Goal: Task Accomplishment & Management: Use online tool/utility

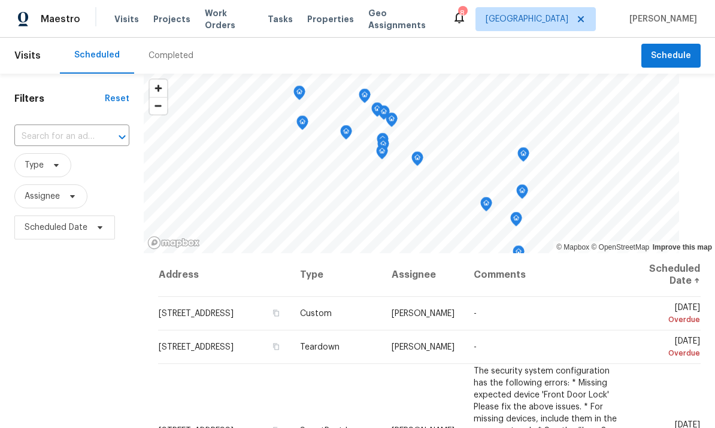
click at [317, 20] on span "Properties" at bounding box center [330, 19] width 47 height 12
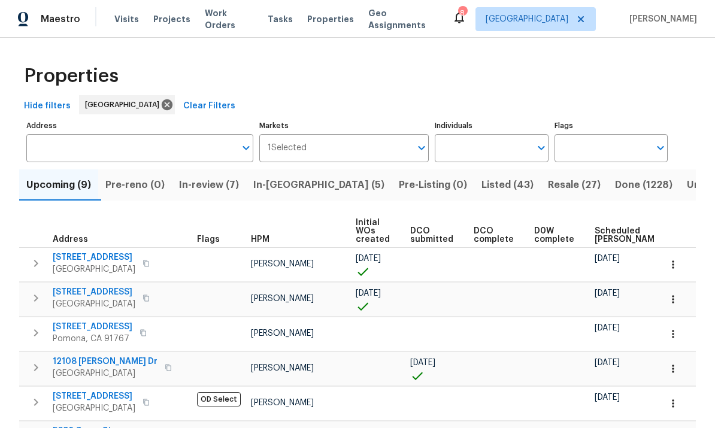
click at [224, 19] on span "Work Orders" at bounding box center [229, 19] width 48 height 24
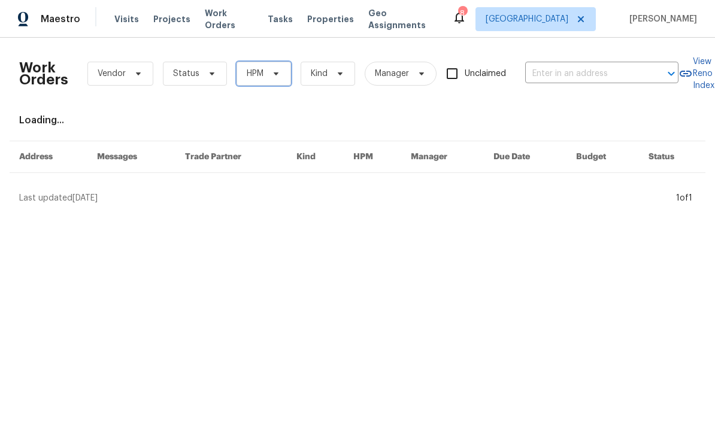
click at [271, 72] on icon at bounding box center [276, 74] width 10 height 10
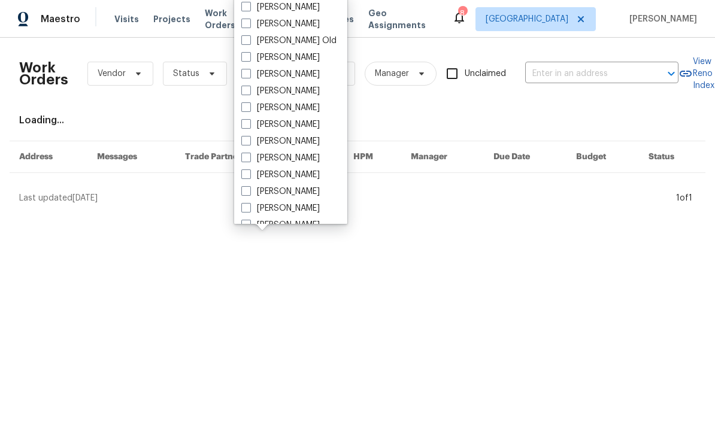
click at [250, 155] on span at bounding box center [246, 158] width 10 height 10
click at [249, 155] on input "[PERSON_NAME]" at bounding box center [245, 156] width 8 height 8
checkbox input "true"
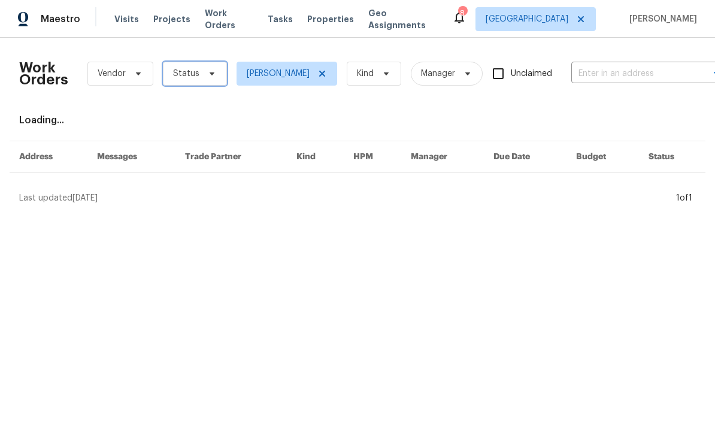
click at [203, 69] on span at bounding box center [209, 74] width 13 height 10
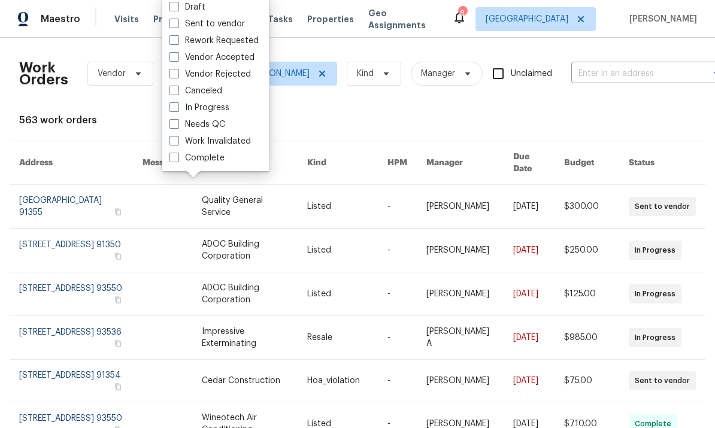
click at [177, 124] on span at bounding box center [174, 124] width 10 height 10
click at [177, 124] on input "Needs QC" at bounding box center [173, 122] width 8 height 8
checkbox input "true"
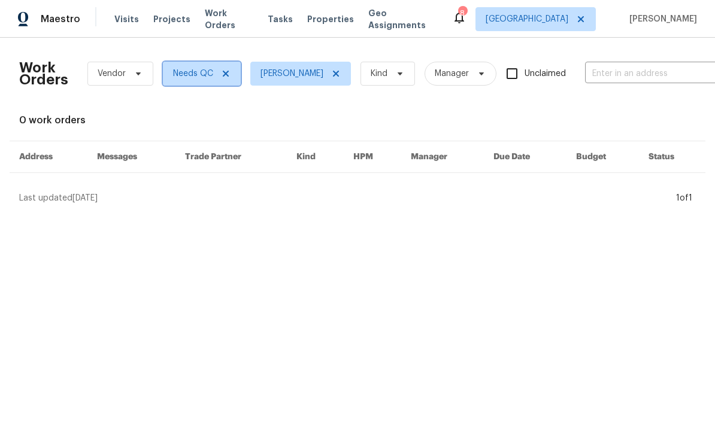
click at [217, 77] on span at bounding box center [223, 74] width 13 height 10
